Goal: Task Accomplishment & Management: Manage account settings

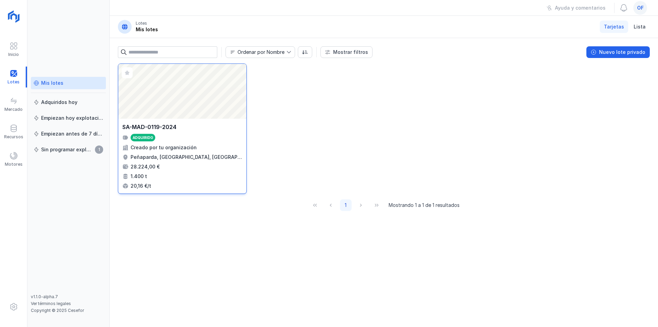
click at [182, 105] on div "Abrir lote" at bounding box center [182, 91] width 128 height 55
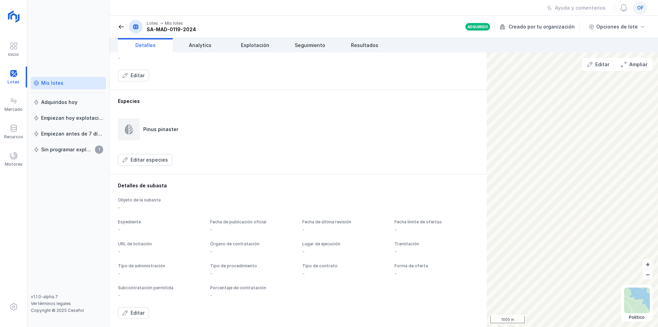
scroll to position [312, 0]
click at [132, 312] on div "Editar" at bounding box center [138, 312] width 14 height 7
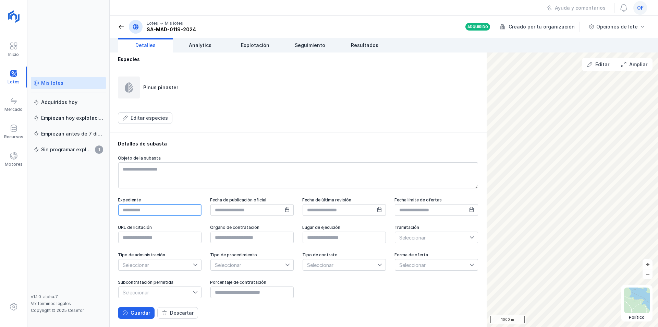
click at [146, 216] on input "text" at bounding box center [159, 210] width 83 height 12
type input "**********"
click at [135, 312] on div "Guardar" at bounding box center [141, 312] width 20 height 7
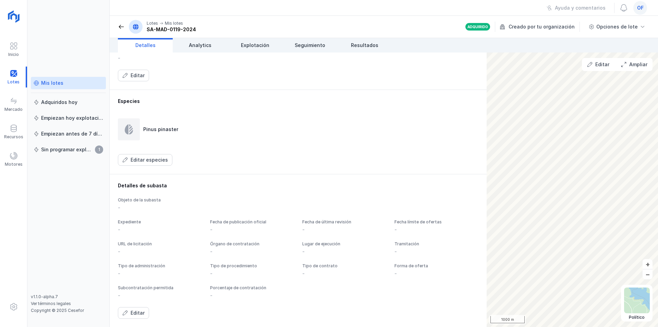
scroll to position [312, 0]
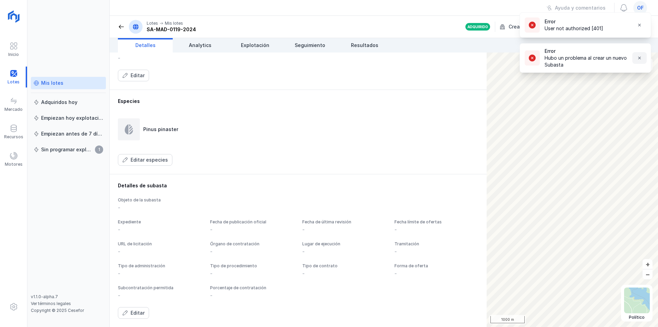
click at [641, 57] on span "button" at bounding box center [639, 57] width 5 height 5
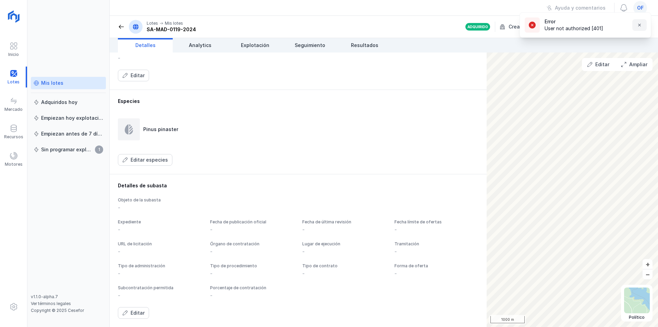
click at [638, 22] on span "button" at bounding box center [639, 24] width 5 height 5
click at [643, 26] on span at bounding box center [642, 26] width 5 height 5
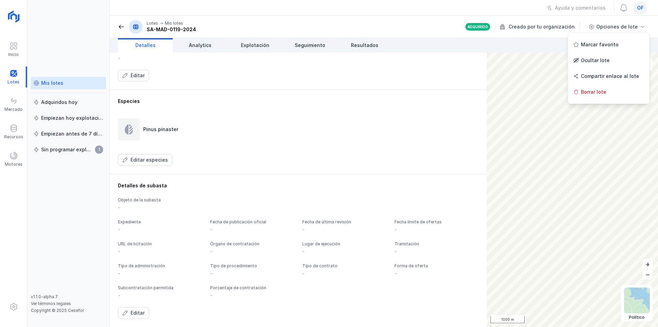
click at [458, 118] on div "Pinus pinaster" at bounding box center [298, 129] width 361 height 22
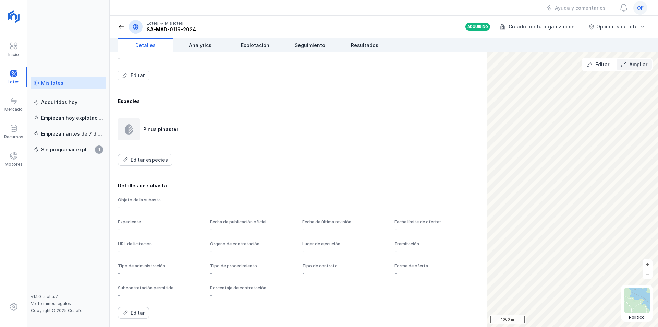
click at [632, 63] on div "Ampliar" at bounding box center [638, 64] width 18 height 7
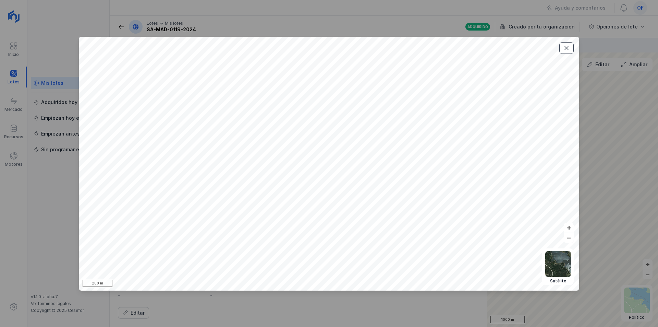
click at [569, 47] on span "button" at bounding box center [566, 47] width 5 height 5
